Goal: Transaction & Acquisition: Book appointment/travel/reservation

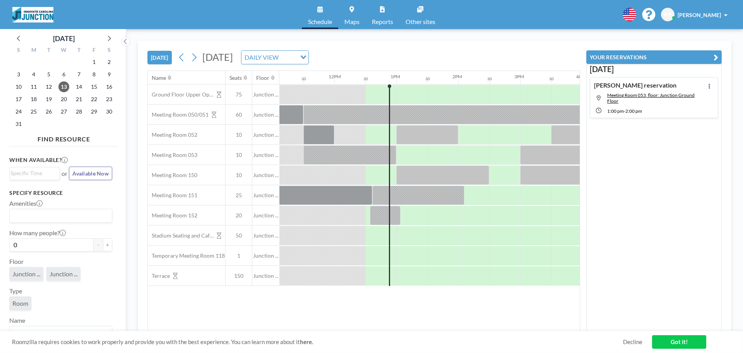
scroll to position [0, 743]
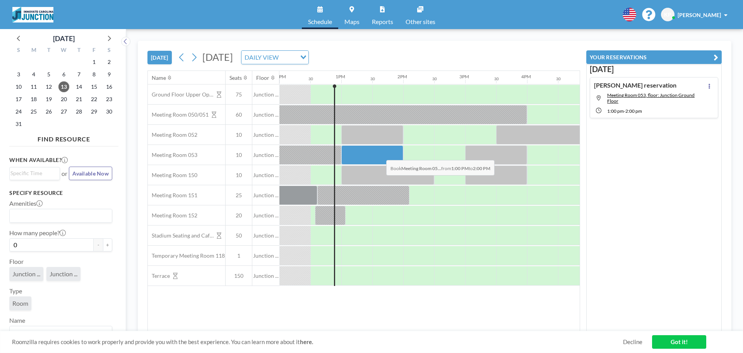
drag, startPoint x: 347, startPoint y: 151, endPoint x: 380, endPoint y: 154, distance: 33.8
click at [380, 154] on div at bounding box center [372, 154] width 62 height 19
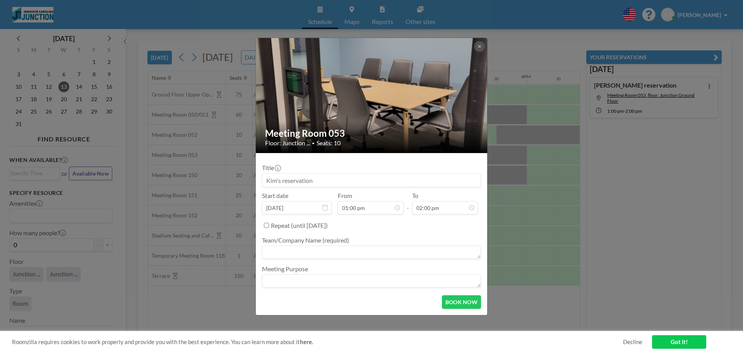
scroll to position [386, 0]
click at [455, 300] on button "BOOK NOW" at bounding box center [461, 302] width 39 height 14
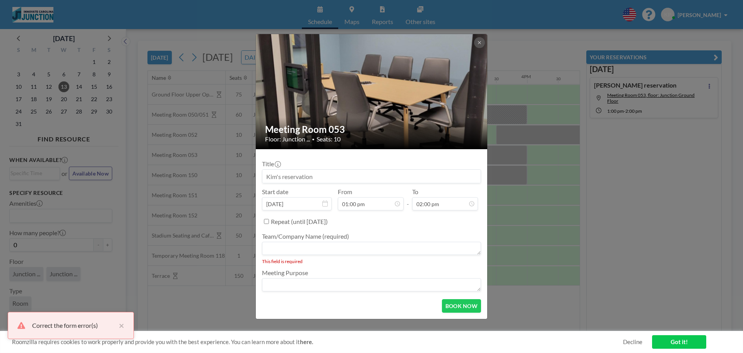
click at [323, 249] on textarea at bounding box center [371, 248] width 219 height 13
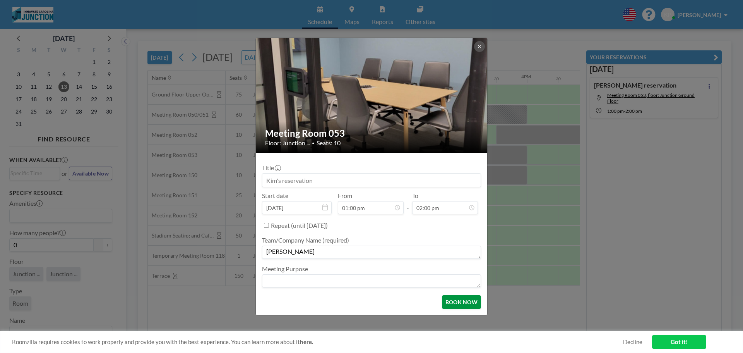
type textarea "[PERSON_NAME]"
click at [460, 307] on button "BOOK NOW" at bounding box center [461, 302] width 39 height 14
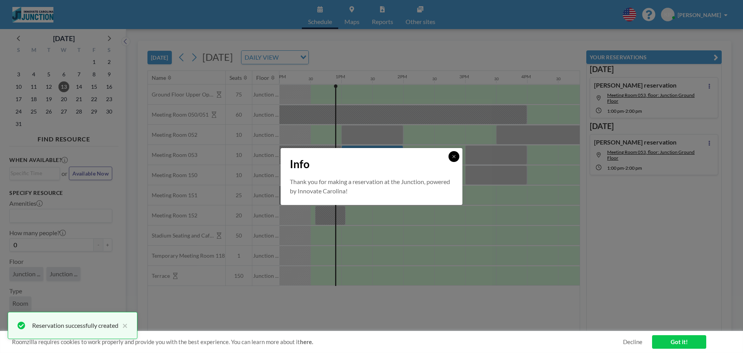
click at [457, 157] on button at bounding box center [454, 156] width 11 height 11
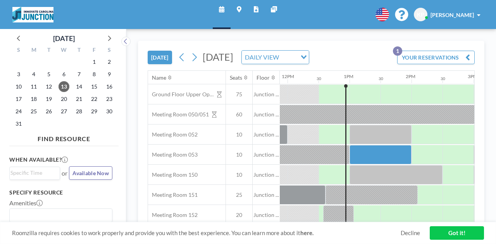
scroll to position [0, 743]
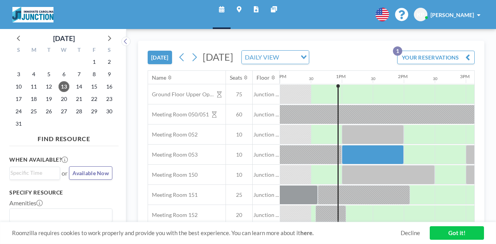
click at [296, 62] on input "Search for option" at bounding box center [288, 57] width 15 height 10
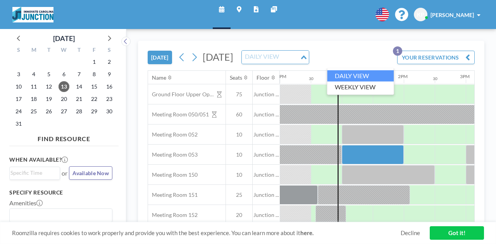
click at [299, 62] on input "Search for option" at bounding box center [270, 57] width 57 height 10
click at [412, 54] on div "YOUR RESERVATIONS 1" at bounding box center [434, 60] width 81 height 20
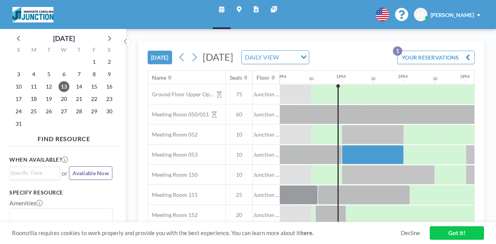
click at [414, 60] on button "YOUR RESERVATIONS 1" at bounding box center [435, 58] width 77 height 14
